Goal: Transaction & Acquisition: Purchase product/service

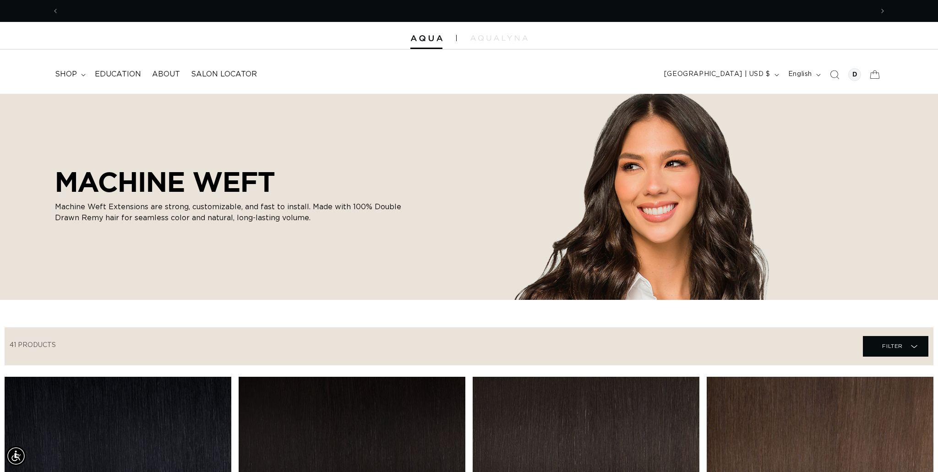
scroll to position [0, 1628]
click at [82, 75] on icon at bounding box center [83, 75] width 5 height 3
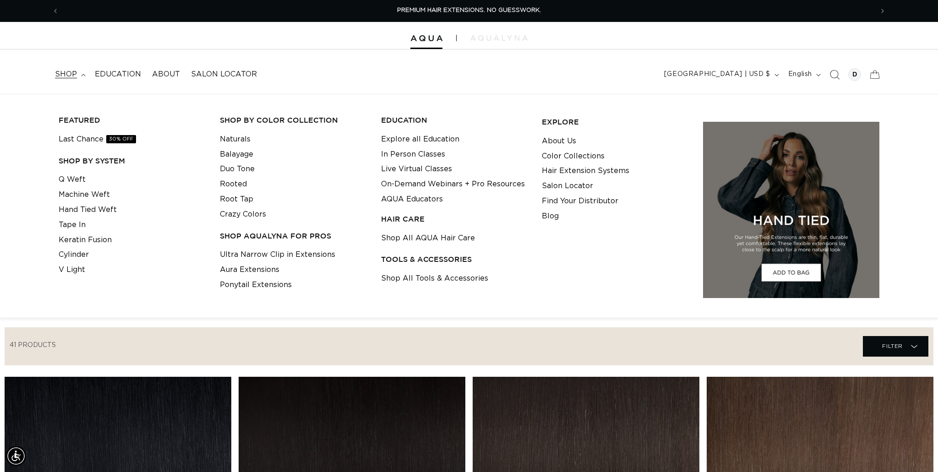
click at [838, 73] on icon "Search" at bounding box center [835, 75] width 10 height 10
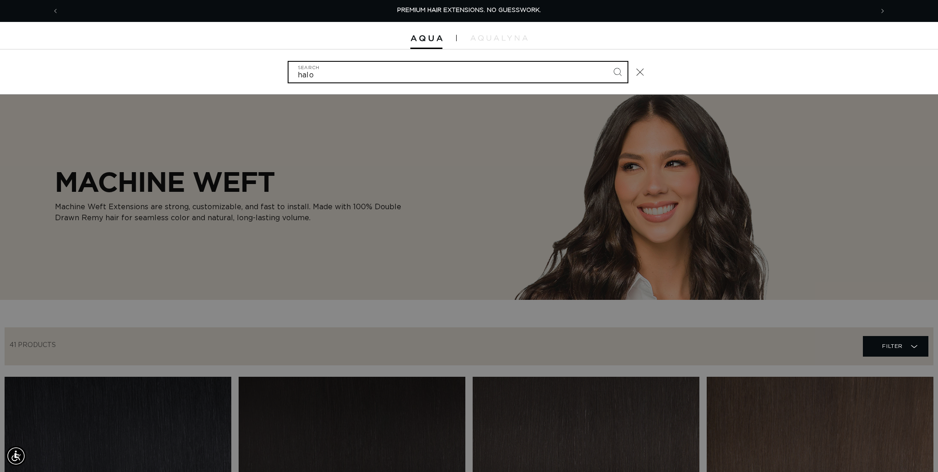
type input "halo"
click at [607, 62] on button "Search" at bounding box center [617, 72] width 20 height 20
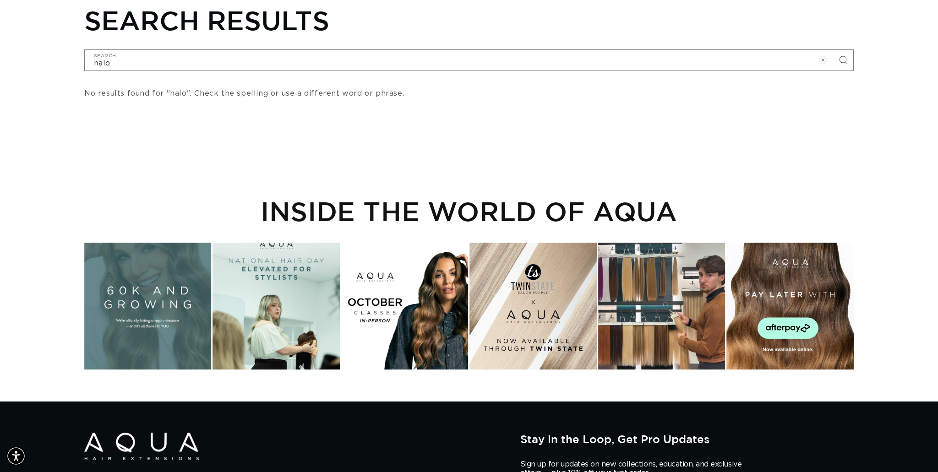
scroll to position [110, 0]
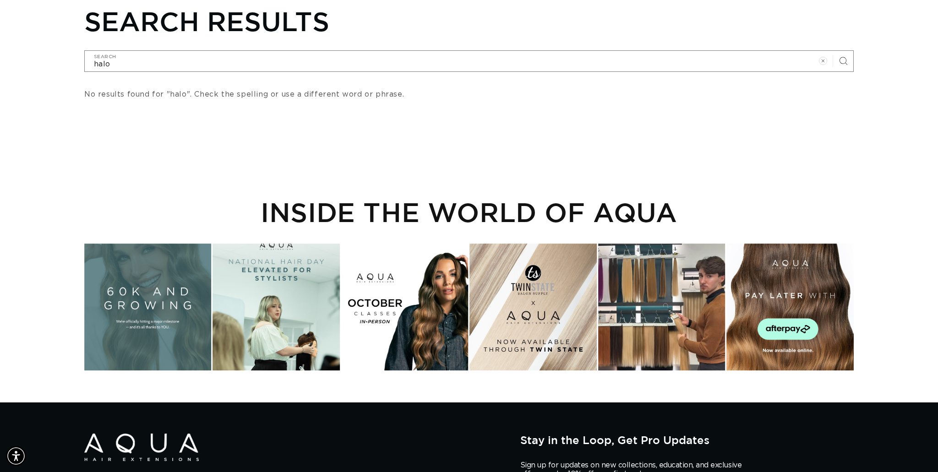
click at [672, 272] on div "Instagram post opens in a popup" at bounding box center [661, 307] width 127 height 127
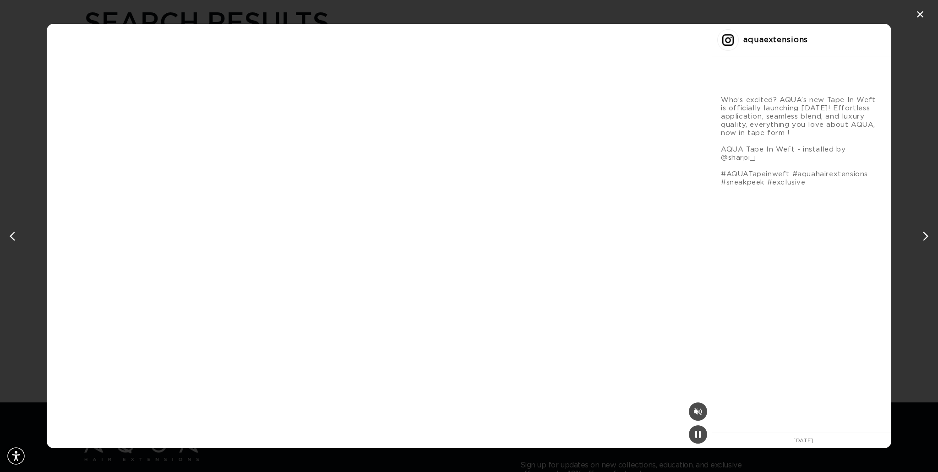
scroll to position [0, 0]
click at [766, 114] on div "✕ aquaextensions Who’s excited? AQUA’s new Tape In Weft is officially launching…" at bounding box center [469, 236] width 938 height 472
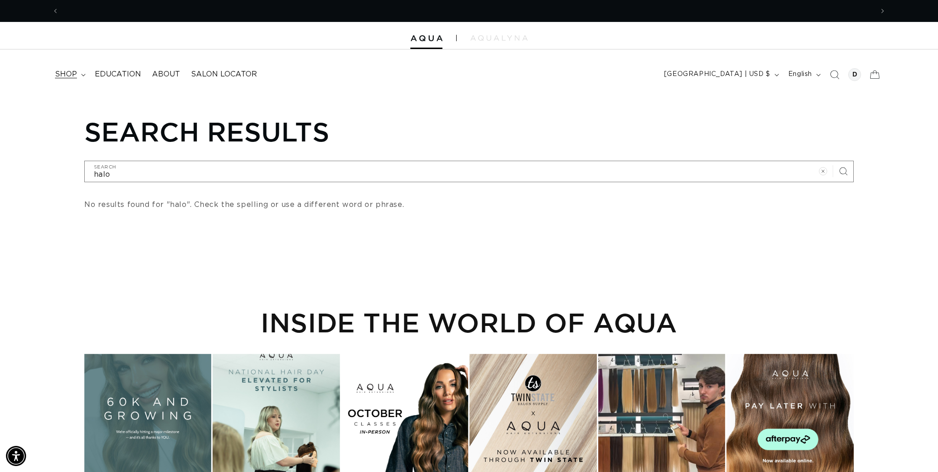
scroll to position [0, 1628]
click at [82, 71] on summary "shop" at bounding box center [69, 74] width 40 height 21
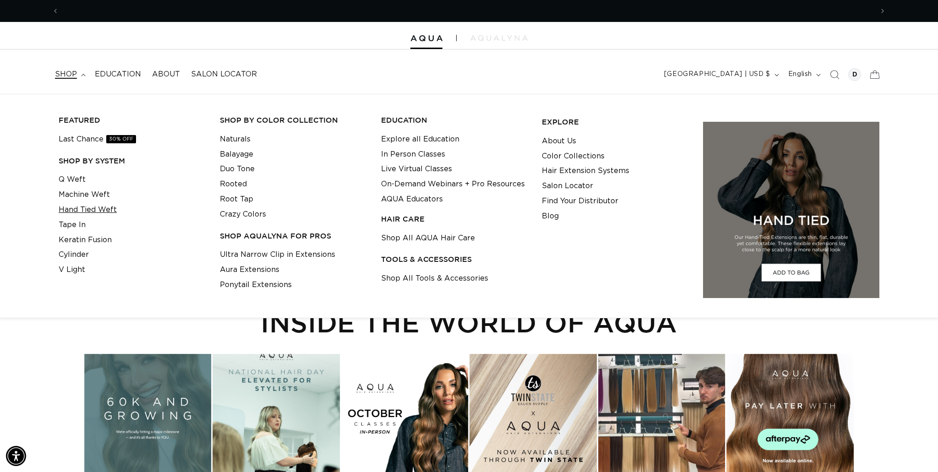
scroll to position [0, 814]
click at [258, 270] on link "Aura Extensions" at bounding box center [250, 269] width 60 height 15
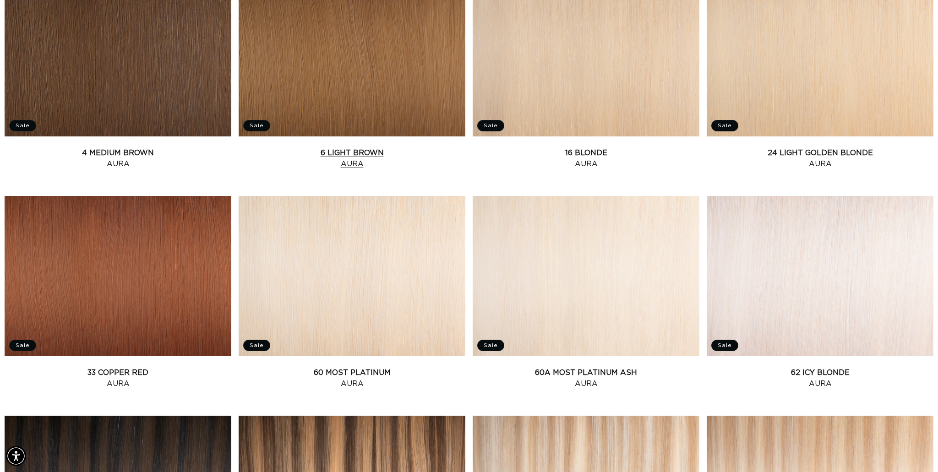
scroll to position [0, 1628]
click at [399, 147] on link "6 Light Brown Aura" at bounding box center [352, 158] width 227 height 22
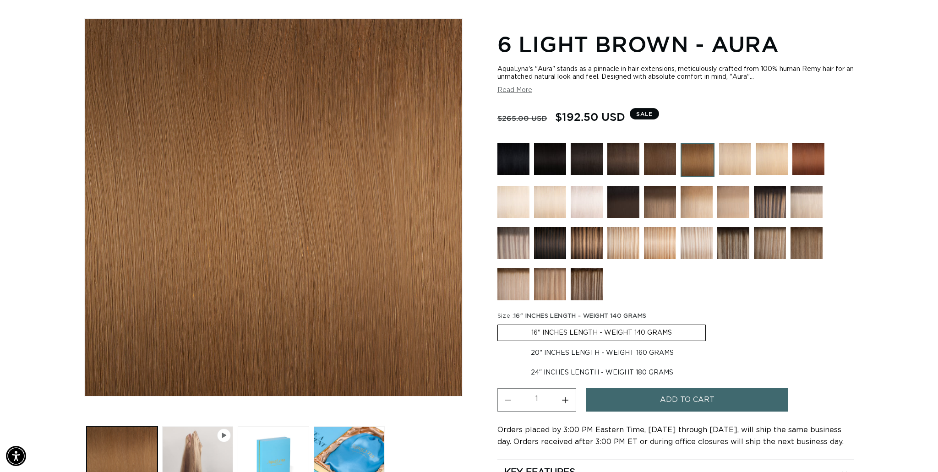
scroll to position [0, 1628]
click at [650, 197] on img at bounding box center [660, 202] width 32 height 32
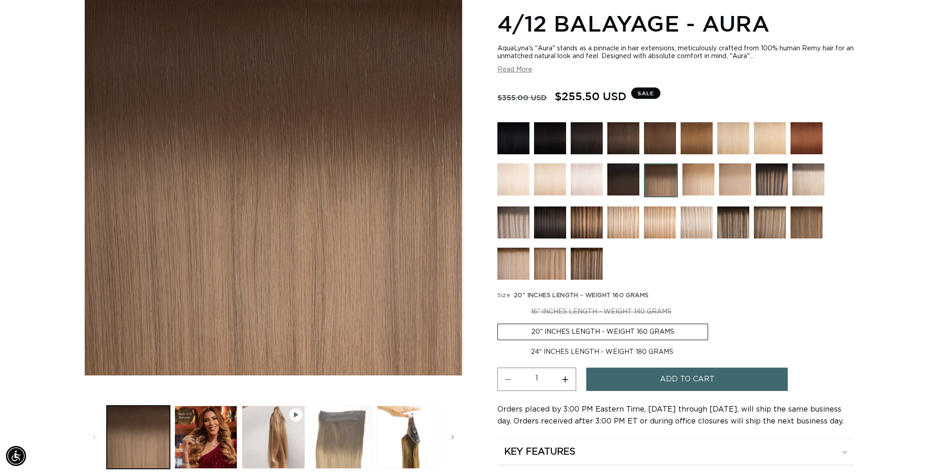
scroll to position [0, 814]
click at [357, 426] on button "Load image 3 in gallery view" at bounding box center [341, 437] width 63 height 63
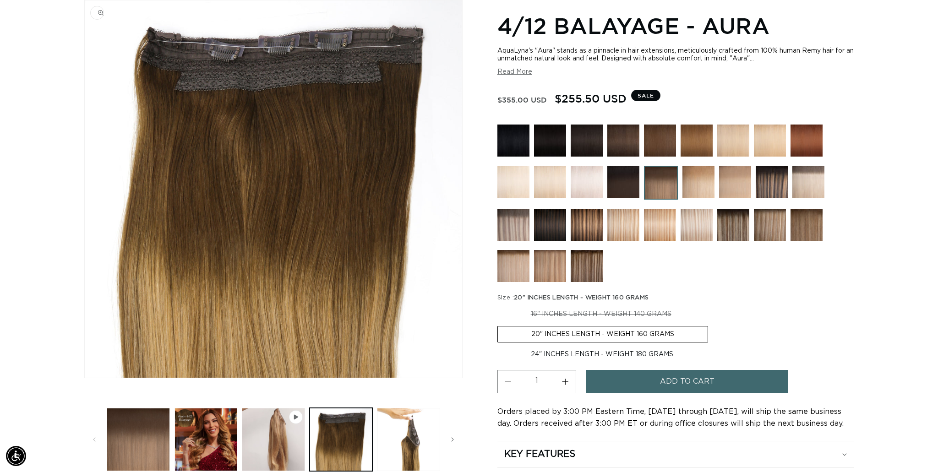
scroll to position [0, 1628]
click at [401, 419] on button "Load image 4 in gallery view" at bounding box center [408, 439] width 63 height 63
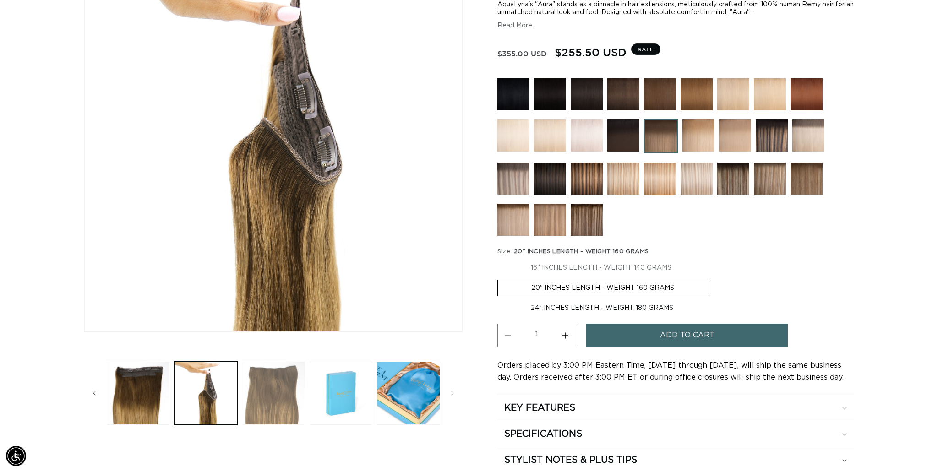
scroll to position [0, 0]
click at [263, 385] on button "Load image 5 in gallery view" at bounding box center [273, 393] width 63 height 63
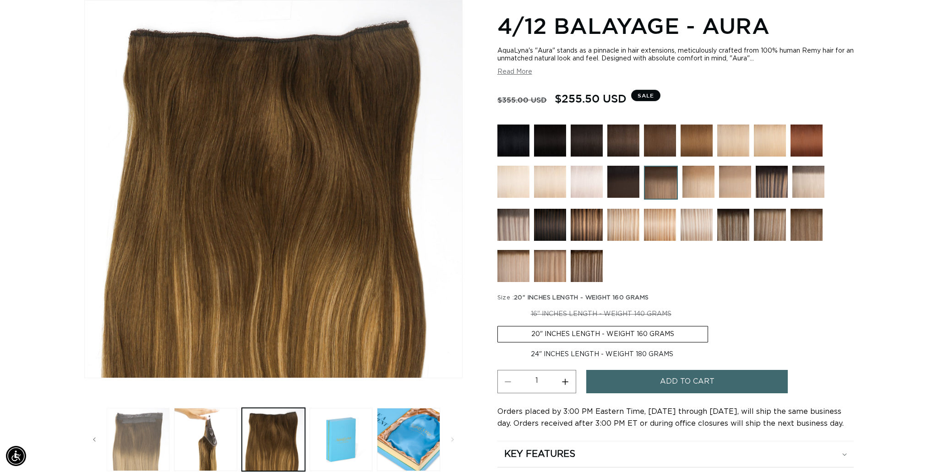
scroll to position [0, 814]
click at [97, 438] on span "Slide left" at bounding box center [94, 439] width 9 height 9
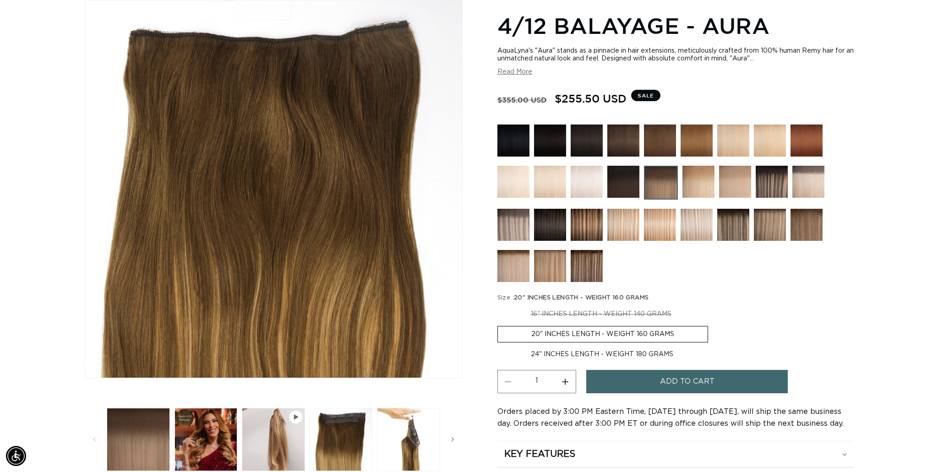
scroll to position [0, 0]
click at [139, 437] on button "Load image 1 in gallery view" at bounding box center [138, 439] width 63 height 63
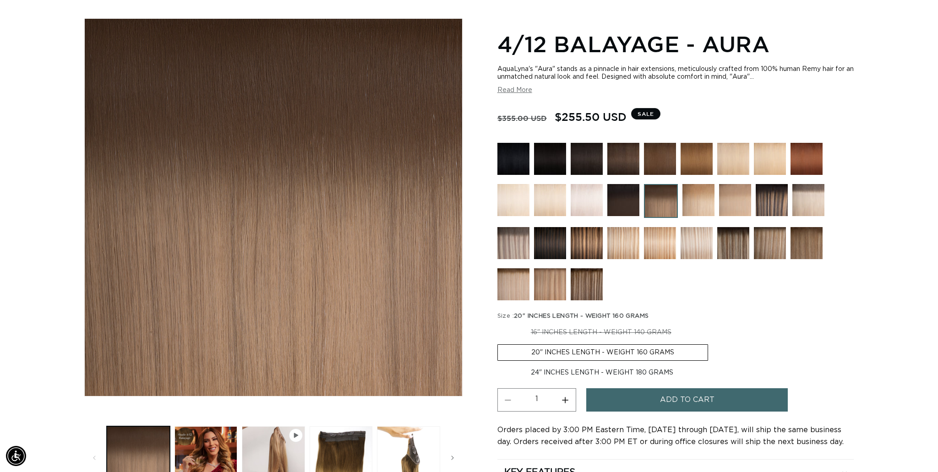
scroll to position [0, 814]
click at [704, 161] on img at bounding box center [696, 159] width 32 height 32
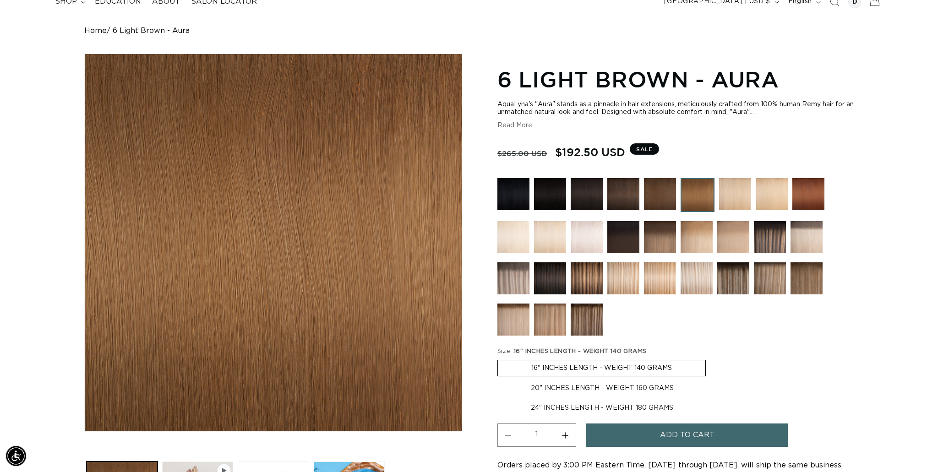
click at [809, 286] on img at bounding box center [806, 278] width 32 height 32
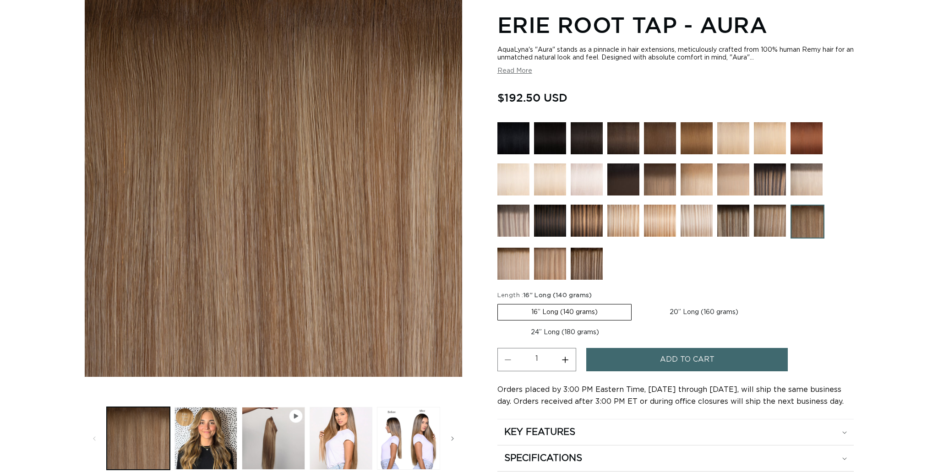
scroll to position [131, 0]
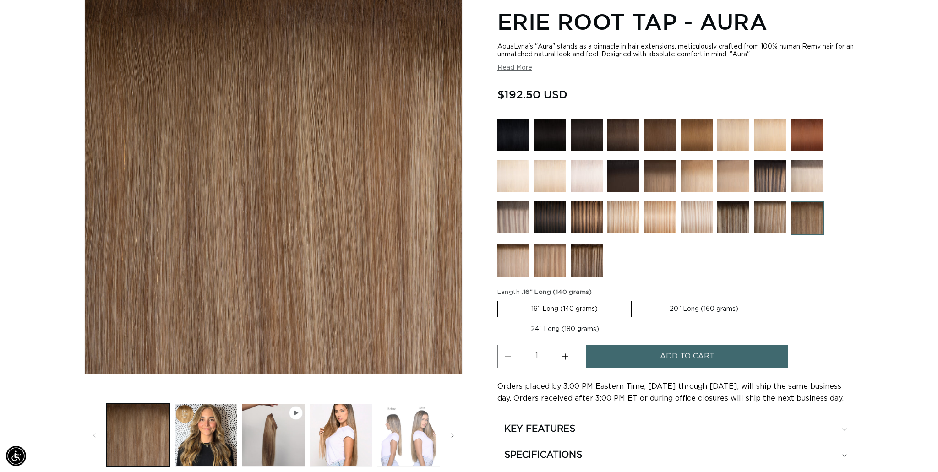
click at [383, 434] on button "Load image 4 in gallery view" at bounding box center [408, 435] width 63 height 63
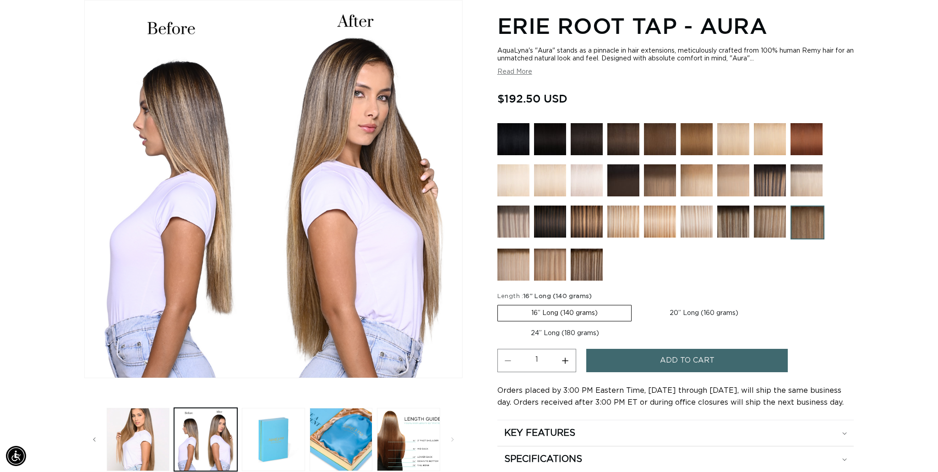
scroll to position [126, 0]
click at [415, 435] on button "Load image 7 in gallery view" at bounding box center [408, 439] width 63 height 63
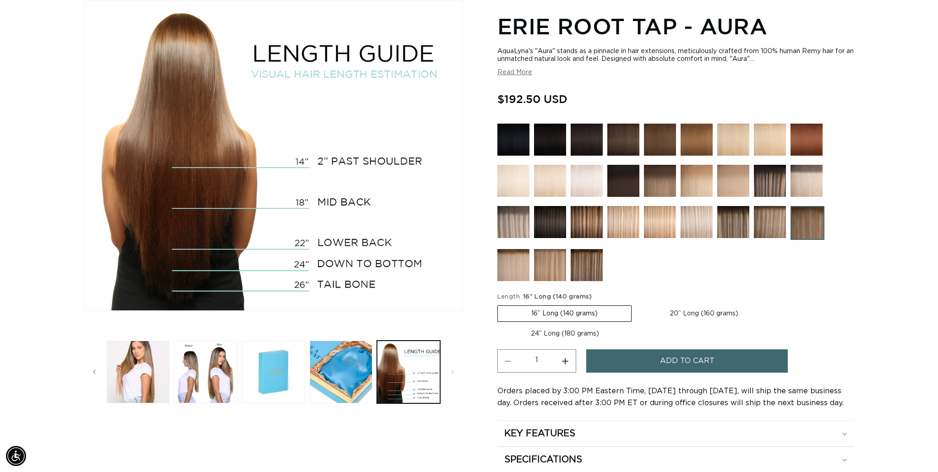
scroll to position [0, 0]
click at [96, 373] on span "Slide left" at bounding box center [94, 371] width 9 height 9
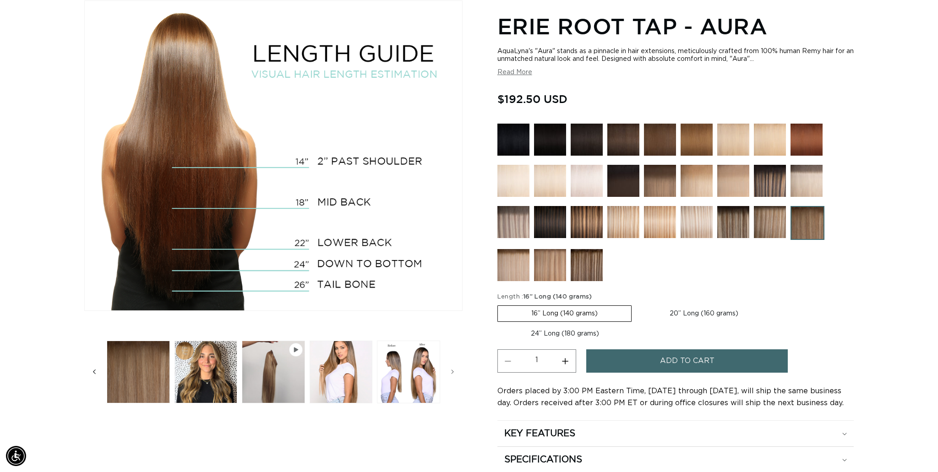
scroll to position [0, 814]
click at [701, 132] on img at bounding box center [696, 140] width 32 height 32
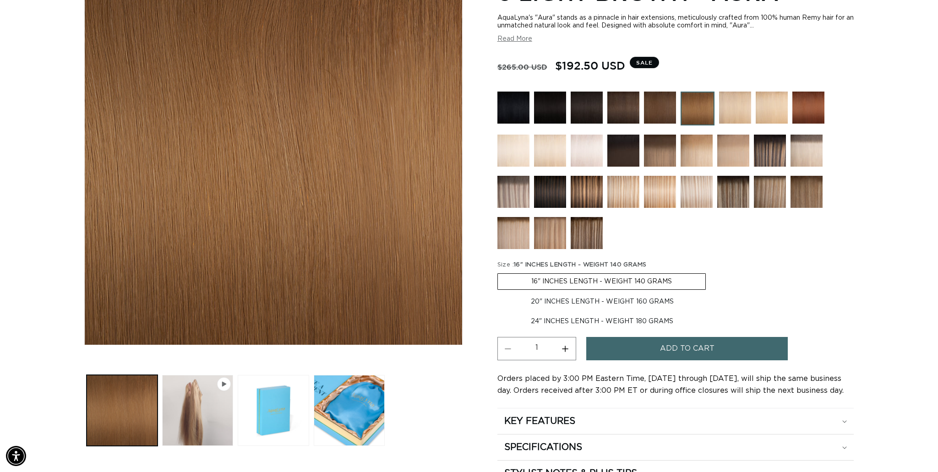
click at [623, 303] on label "20" INCHES LENGTH - WEIGHT 160 GRAMS Variant sold out or unavailable" at bounding box center [602, 302] width 210 height 16
click at [710, 272] on input "20" INCHES LENGTH - WEIGHT 160 GRAMS Variant sold out or unavailable" at bounding box center [710, 272] width 0 height 0
radio input "true"
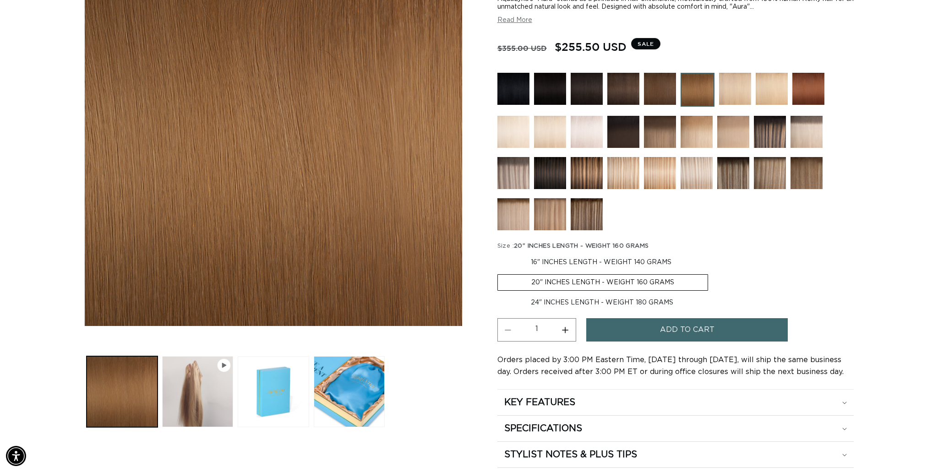
scroll to position [0, 1628]
click at [194, 388] on button "Play video 1 in gallery view" at bounding box center [197, 391] width 71 height 71
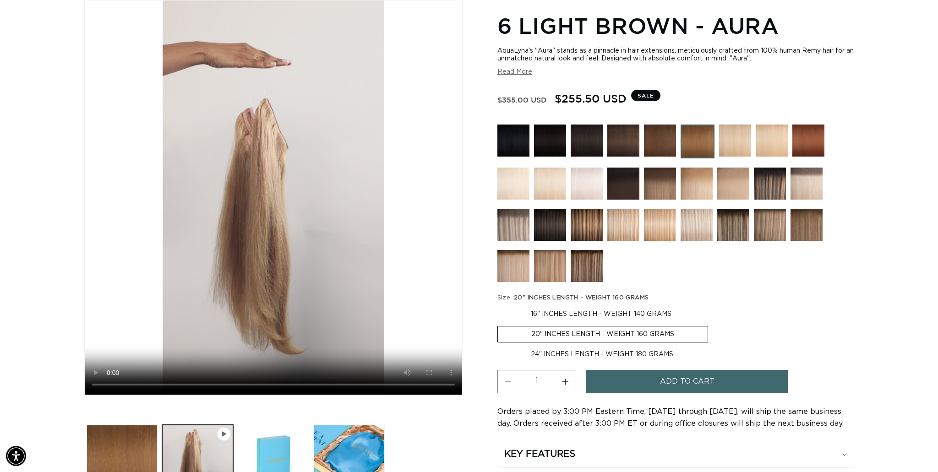
scroll to position [0, 0]
